Goal: Task Accomplishment & Management: Use online tool/utility

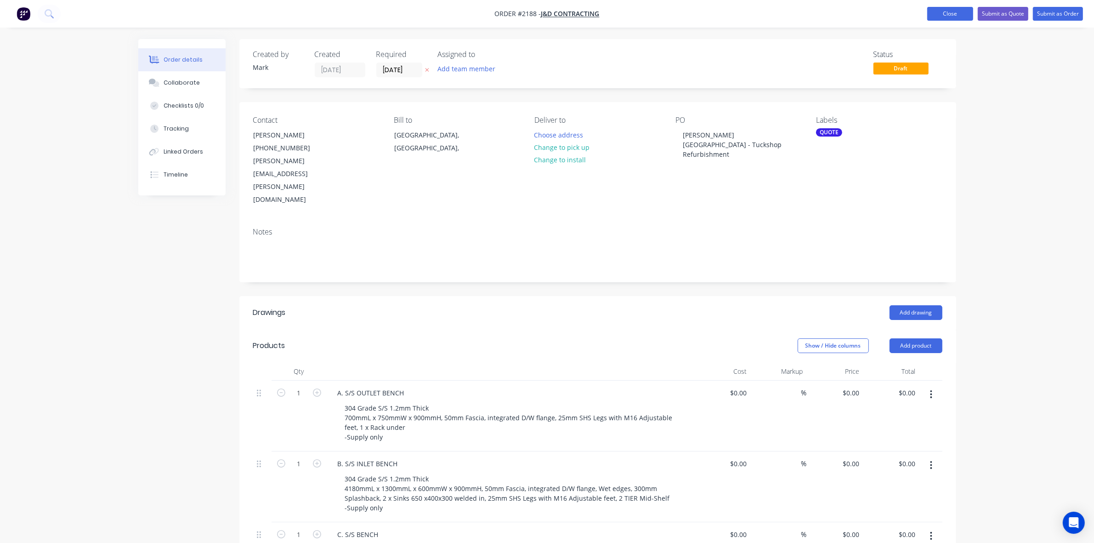
click at [951, 17] on button "Close" at bounding box center [951, 14] width 46 height 14
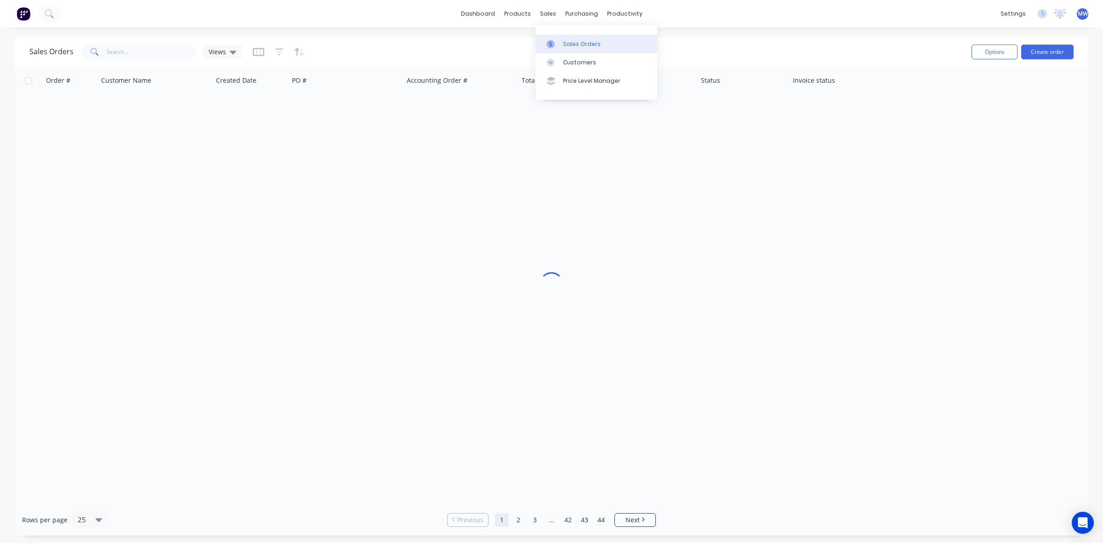
click at [570, 47] on div "Sales Orders" at bounding box center [582, 44] width 38 height 8
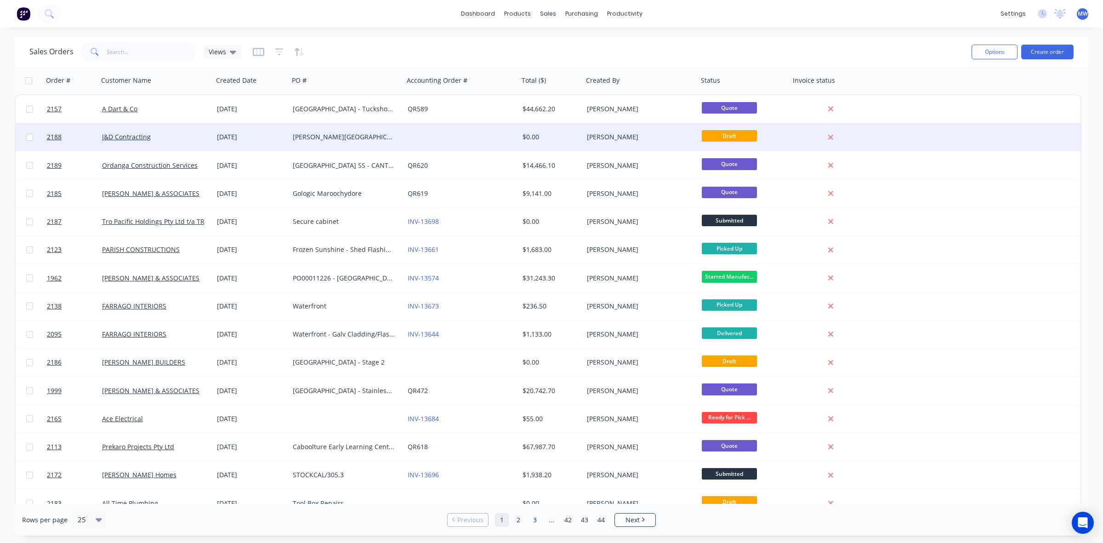
click at [389, 136] on div "Burnside State High School - Tuckshop Refurbishment" at bounding box center [344, 136] width 102 height 9
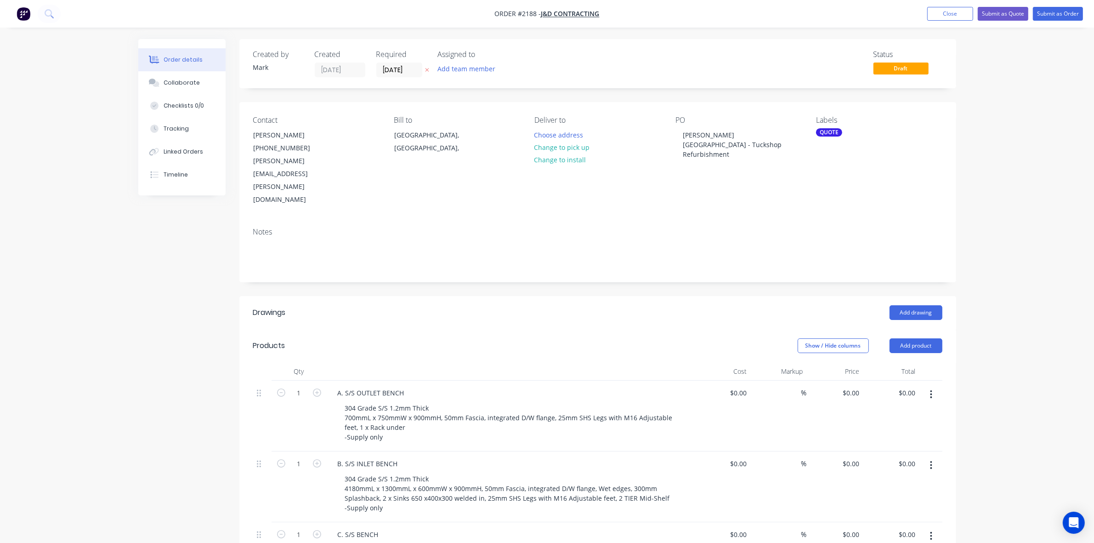
click at [944, 17] on button "Close" at bounding box center [951, 14] width 46 height 14
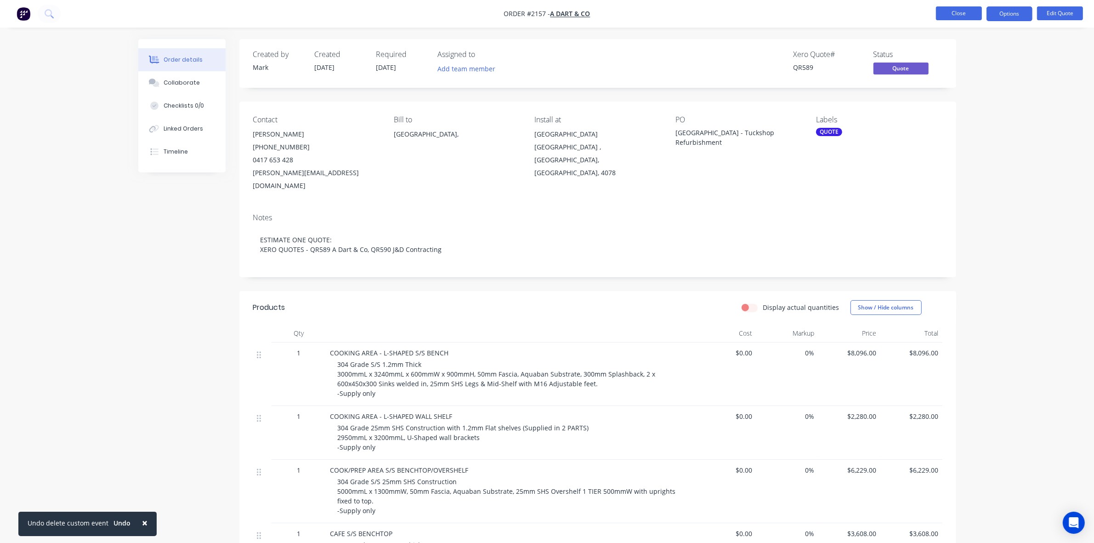
click at [951, 11] on button "Close" at bounding box center [959, 13] width 46 height 14
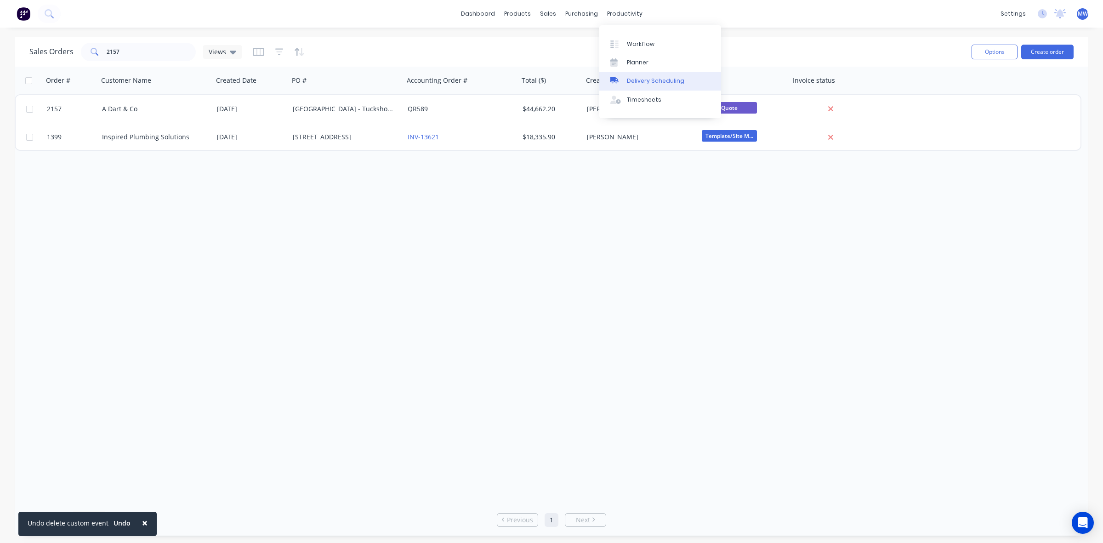
click at [643, 72] on link "Delivery Scheduling" at bounding box center [660, 81] width 122 height 18
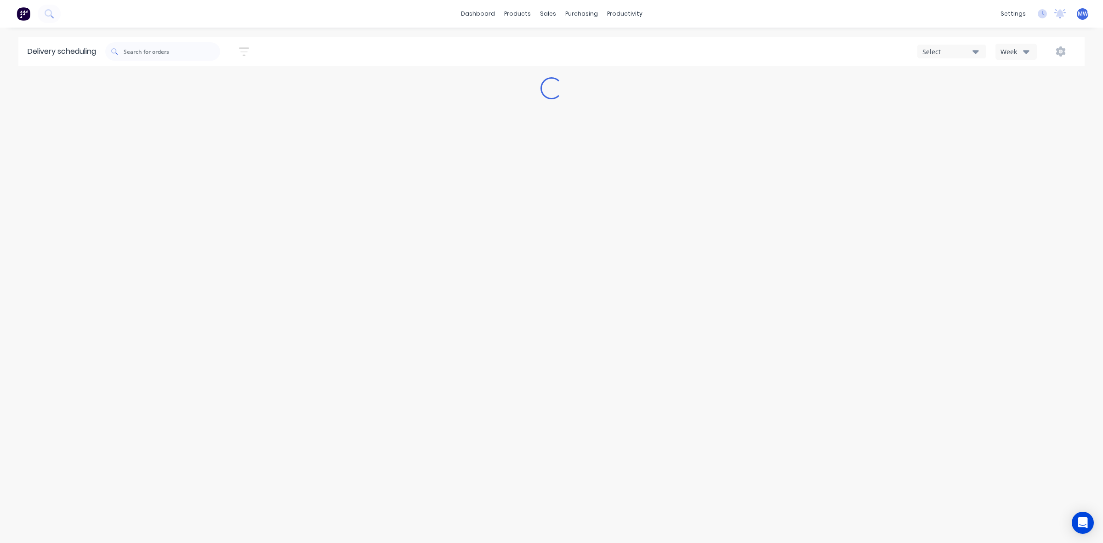
click at [641, 54] on div "Select No options... Week" at bounding box center [831, 51] width 490 height 17
click at [624, 3] on div "dashboard products sales purchasing productivity dashboard products Product Cat…" at bounding box center [551, 14] width 1103 height 28
click at [623, 13] on div "productivity" at bounding box center [625, 14] width 45 height 14
click at [638, 65] on div "Planner" at bounding box center [638, 62] width 22 height 8
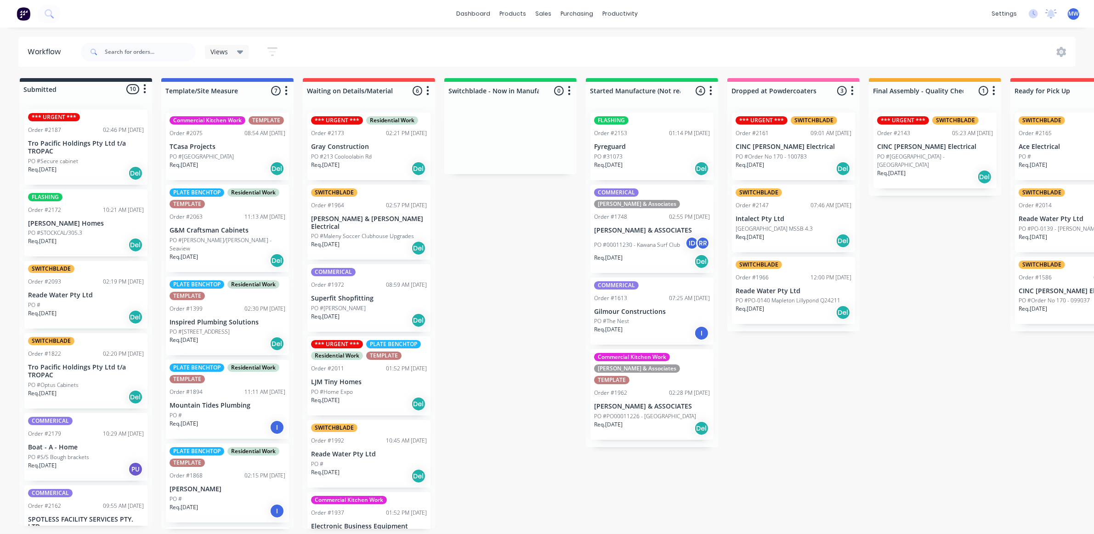
click at [928, 169] on div "Req. 21/08/25 Del" at bounding box center [935, 177] width 116 height 16
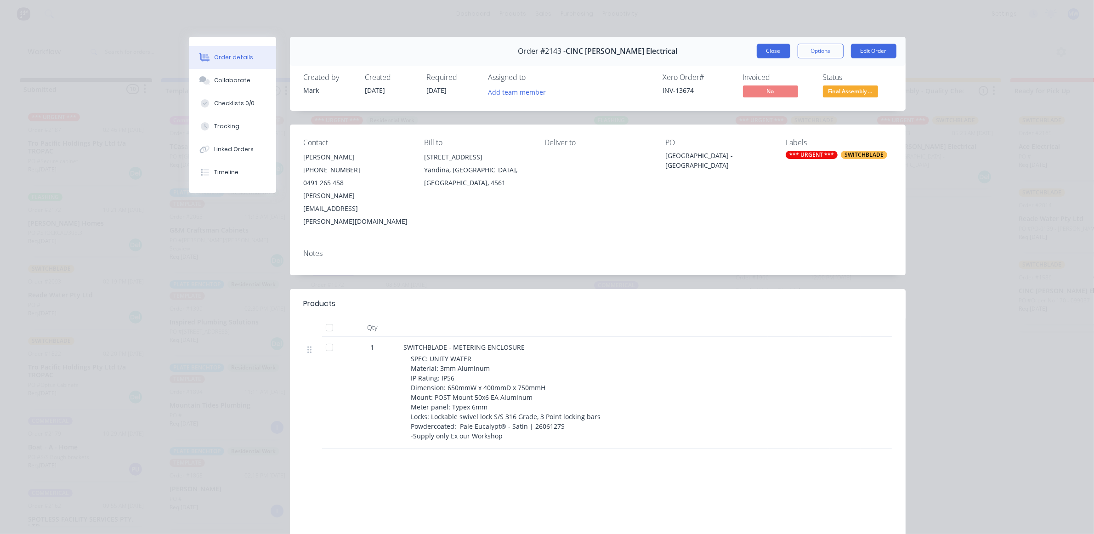
click at [764, 51] on button "Close" at bounding box center [774, 51] width 34 height 15
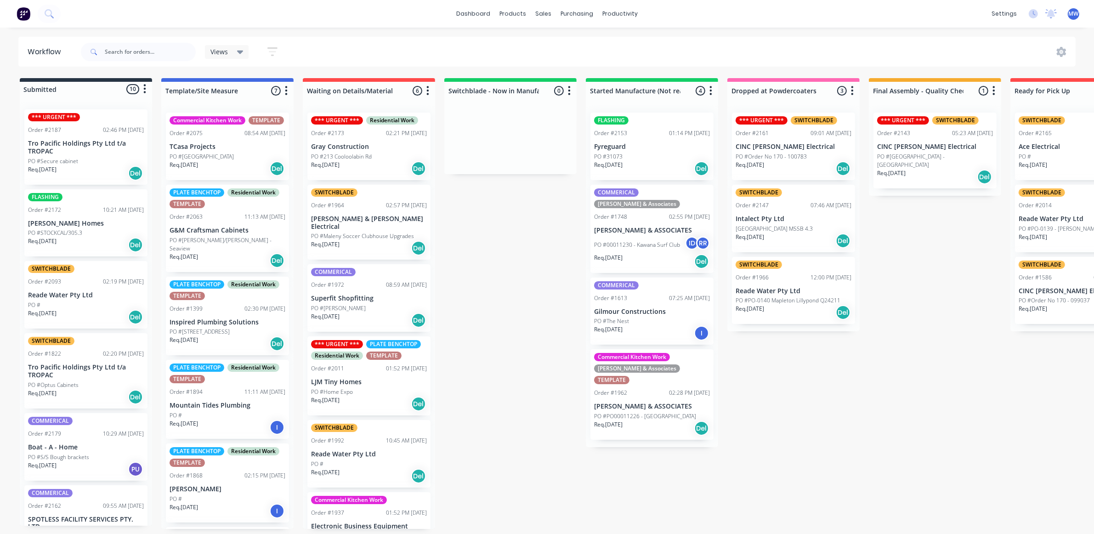
drag, startPoint x: 915, startPoint y: 306, endPoint x: 928, endPoint y: 307, distance: 13.4
click at [915, 305] on div "Submitted 10 Status colour #273444 hex #273444 Save Cancel Summaries Total orde…" at bounding box center [759, 303] width 1533 height 451
click at [518, 291] on div "Submitted 10 Status colour #273444 hex #273444 Save Cancel Summaries Total orde…" at bounding box center [759, 303] width 1533 height 451
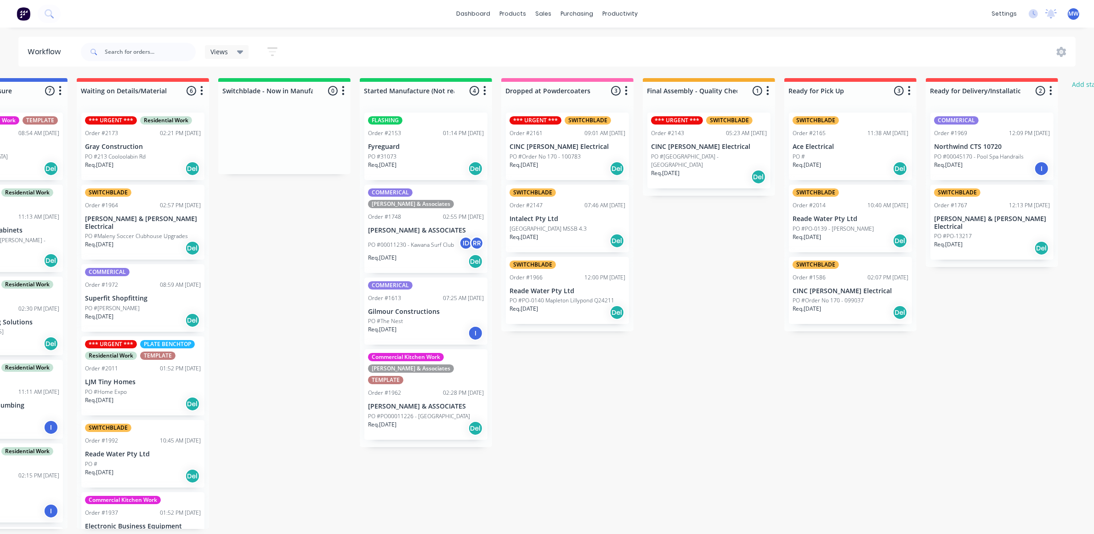
scroll to position [0, 231]
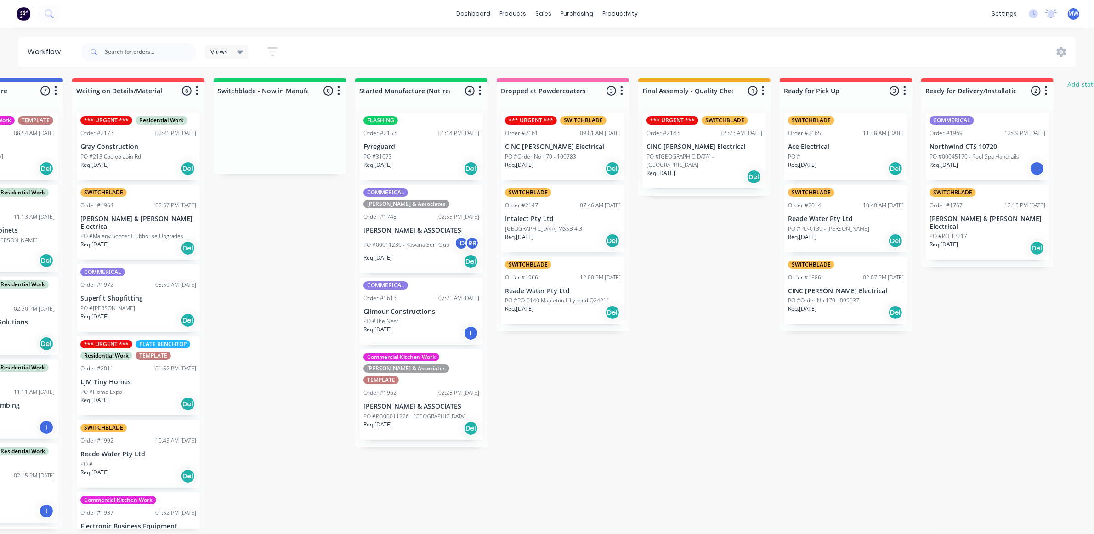
click at [275, 237] on div "Submitted 10 Status colour #273444 hex #273444 Save Cancel Summaries Total orde…" at bounding box center [528, 303] width 1533 height 451
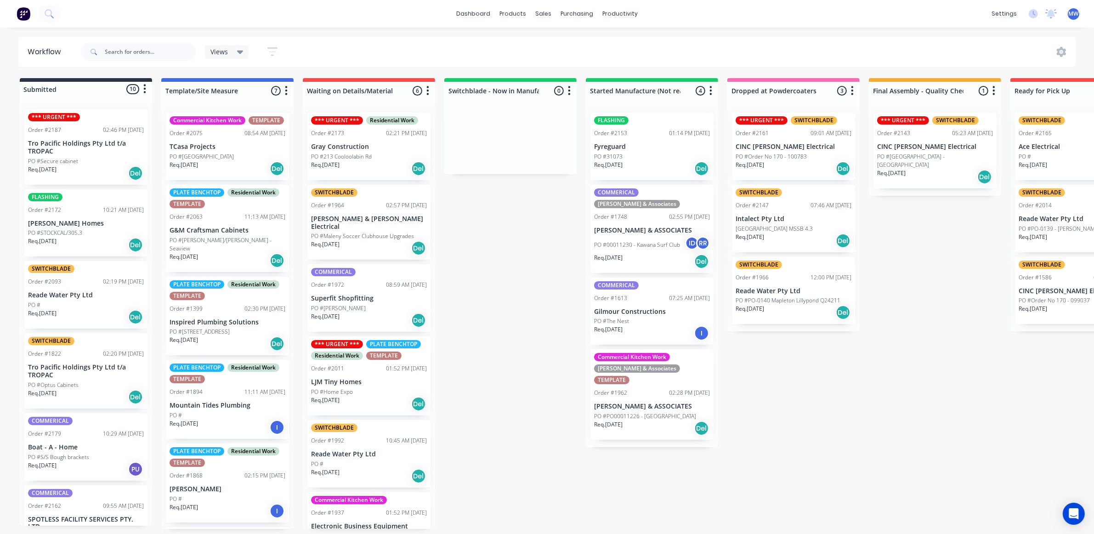
click at [542, 277] on div "Submitted 10 Status colour #273444 hex #273444 Save Cancel Summaries Total orde…" at bounding box center [759, 303] width 1533 height 451
click at [524, 270] on div "Submitted 10 Status colour #273444 hex #273444 Save Cancel Summaries Total orde…" at bounding box center [759, 303] width 1533 height 451
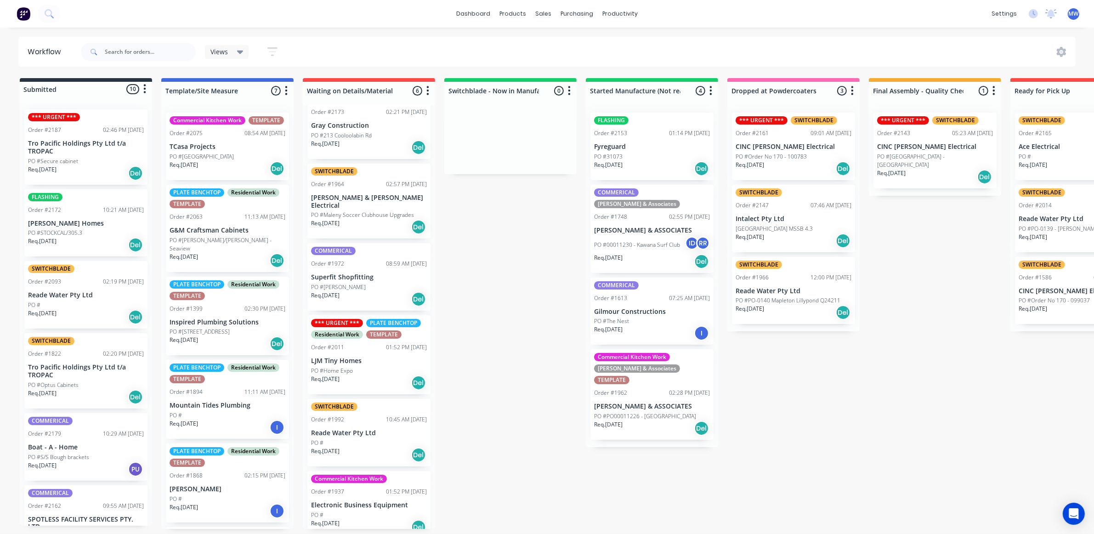
click at [482, 323] on div "Submitted 10 Status colour #273444 hex #273444 Save Cancel Summaries Total orde…" at bounding box center [759, 303] width 1533 height 451
